Goal: Task Accomplishment & Management: Use online tool/utility

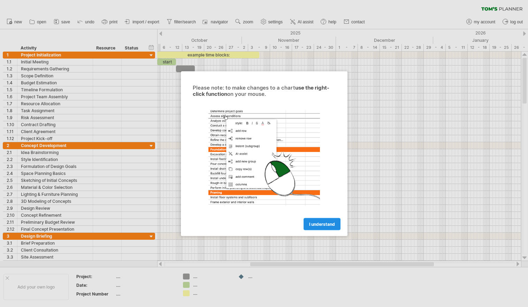
click at [321, 220] on link "I understand" at bounding box center [322, 224] width 37 height 12
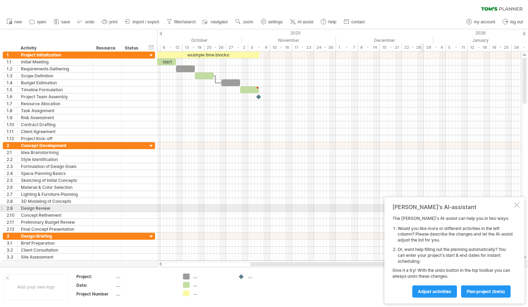
click at [516, 203] on div at bounding box center [517, 205] width 6 height 6
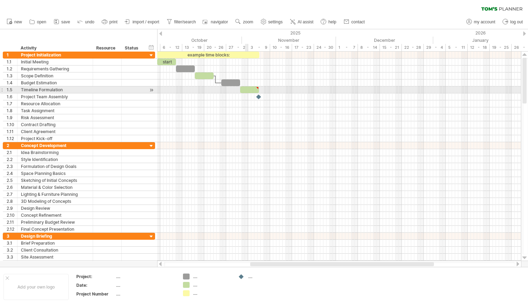
type textarea "**********"
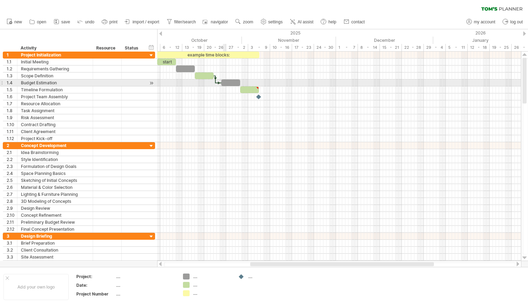
click at [225, 82] on div at bounding box center [230, 82] width 19 height 7
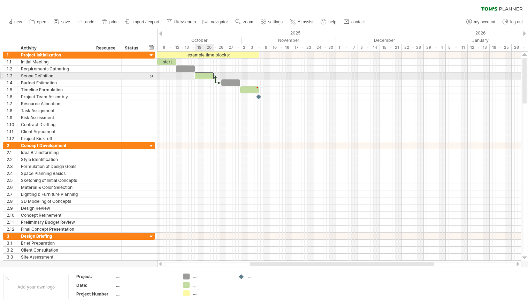
click at [202, 76] on div at bounding box center [204, 75] width 19 height 7
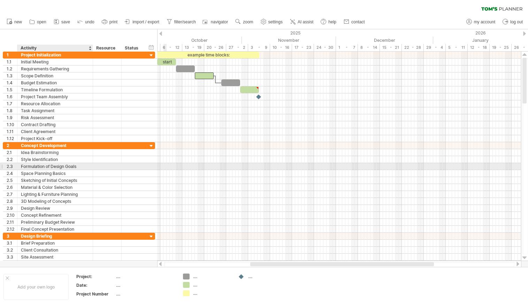
click at [72, 167] on div "Formulation of Design Goals" at bounding box center [55, 166] width 68 height 7
click at [103, 166] on div at bounding box center [107, 166] width 21 height 7
click at [110, 165] on input "text" at bounding box center [107, 166] width 21 height 7
click at [123, 165] on div at bounding box center [133, 166] width 23 height 7
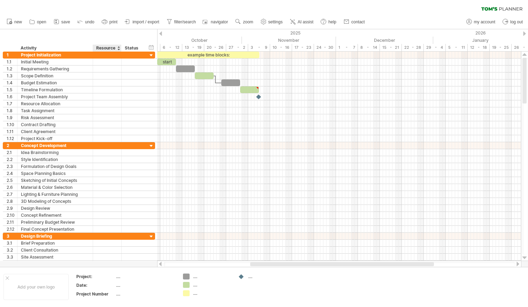
click at [119, 47] on div at bounding box center [118, 48] width 3 height 7
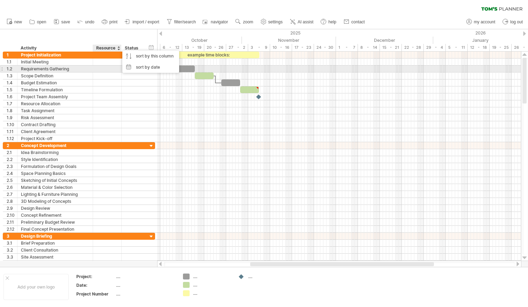
click at [119, 72] on div at bounding box center [120, 69] width 3 height 7
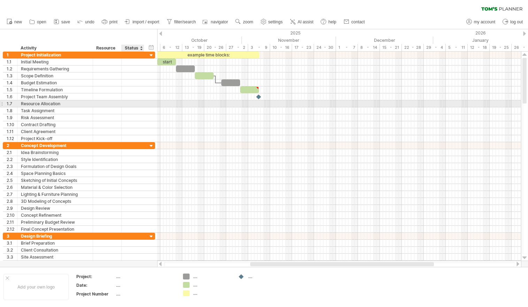
click at [137, 104] on div at bounding box center [132, 103] width 15 height 7
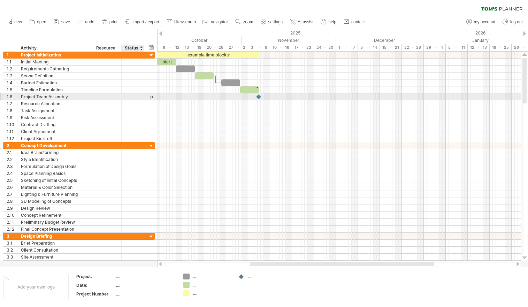
click at [143, 98] on div at bounding box center [142, 96] width 3 height 7
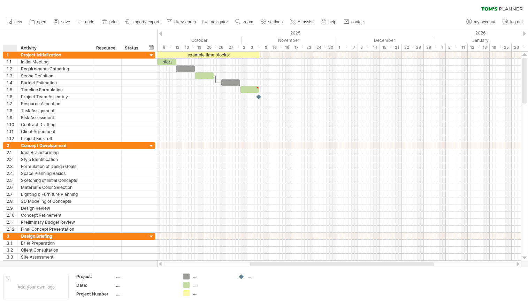
click at [10, 38] on div "hide start/end/duration show start/end/duration ******** Activity ******** Reso…" at bounding box center [78, 40] width 157 height 22
click at [67, 36] on div "hide start/end/duration show start/end/duration ******** Activity ******** Reso…" at bounding box center [78, 40] width 157 height 22
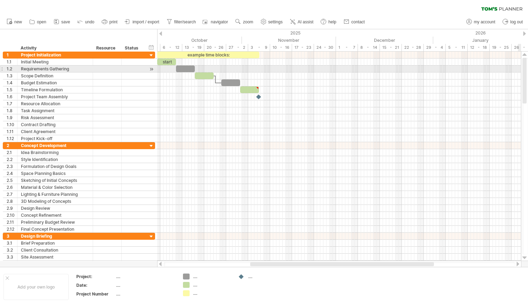
click at [527, 70] on div at bounding box center [525, 156] width 6 height 197
